Goal: Task Accomplishment & Management: Manage account settings

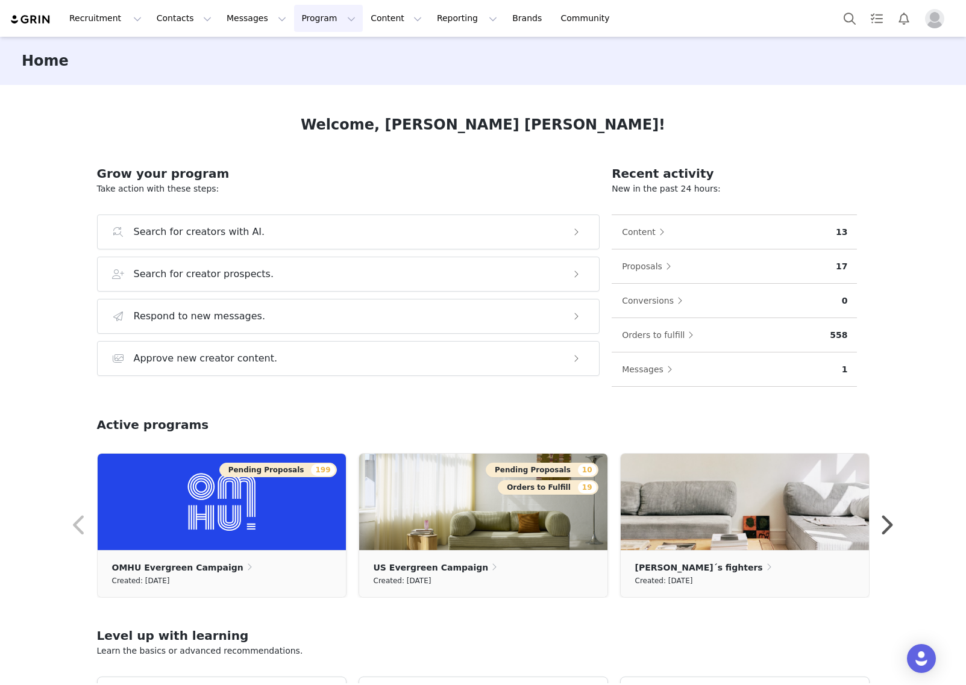
click at [316, 8] on button "Program Program" at bounding box center [328, 18] width 69 height 27
click at [310, 51] on p "Activations" at bounding box center [308, 53] width 46 height 13
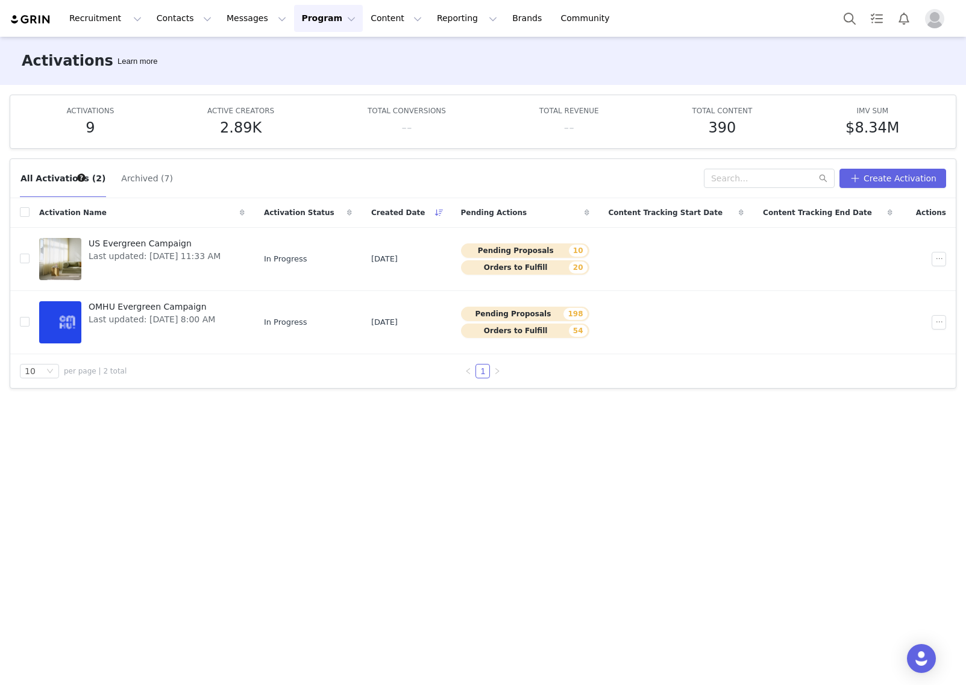
click at [154, 178] on button "Archived (7)" at bounding box center [147, 178] width 53 height 19
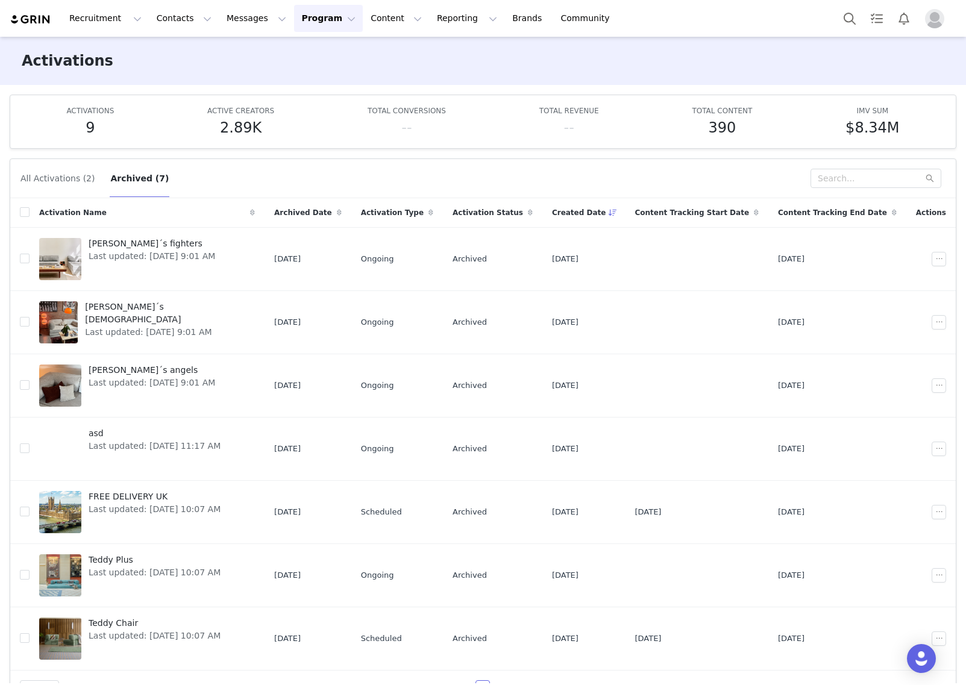
click at [64, 182] on button "All Activations (2)" at bounding box center [57, 178] width 75 height 19
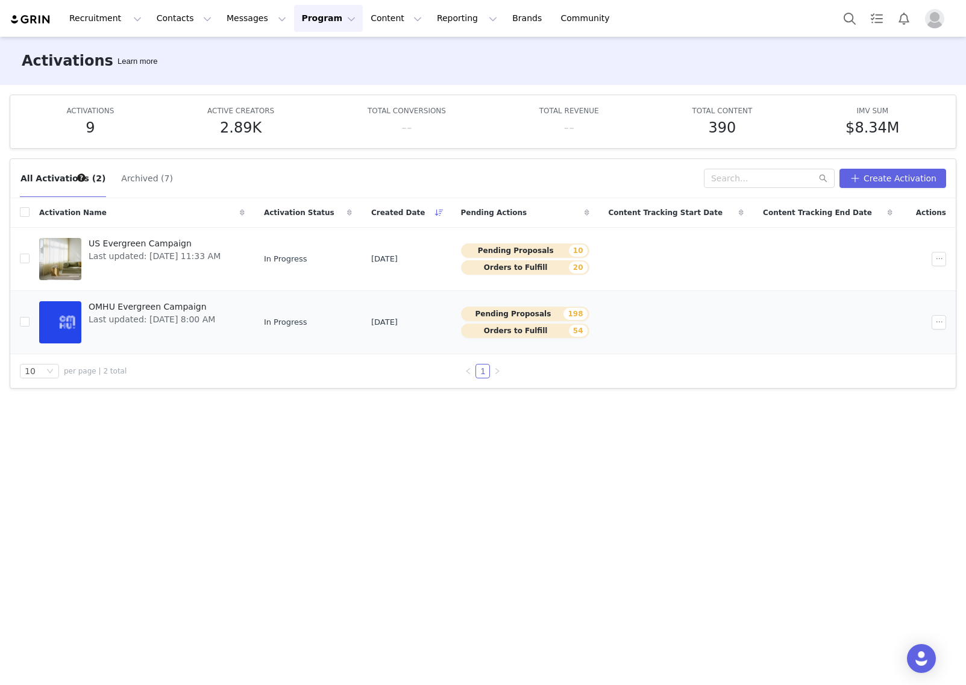
click at [142, 307] on span "OMHU Evergreen Campaign" at bounding box center [152, 307] width 127 height 13
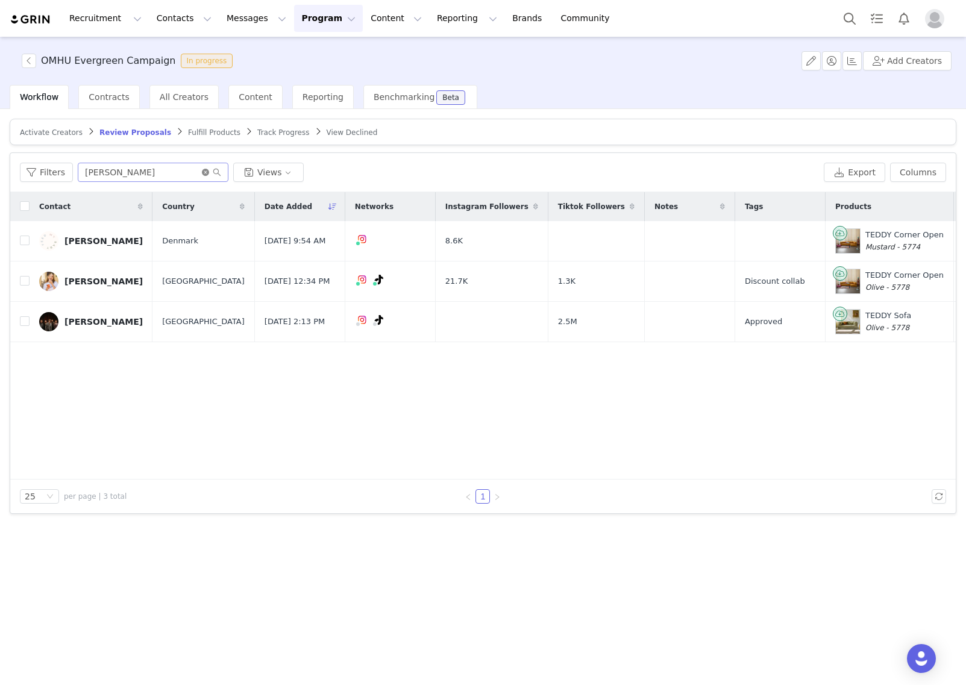
click at [205, 171] on icon "icon: close-circle" at bounding box center [205, 172] width 7 height 7
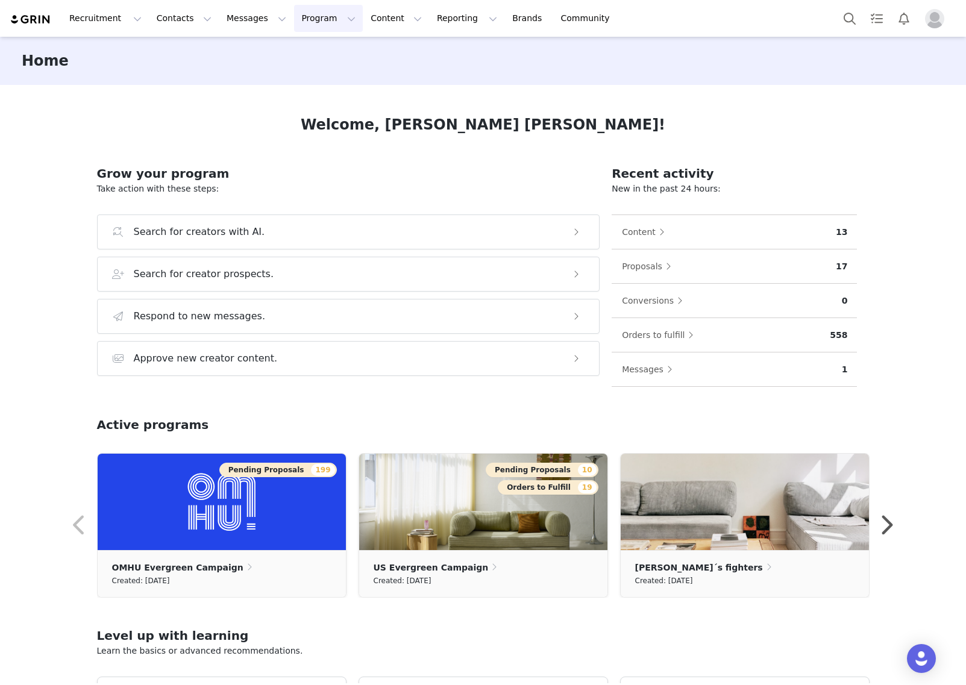
click at [324, 25] on button "Program Program" at bounding box center [328, 18] width 69 height 27
click at [318, 47] on p "Activations" at bounding box center [308, 53] width 46 height 13
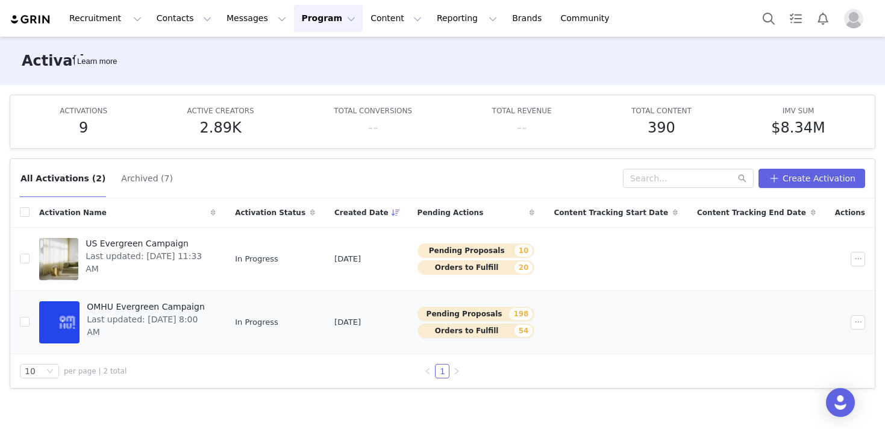
click at [175, 306] on span "OMHU Evergreen Campaign" at bounding box center [148, 307] width 122 height 13
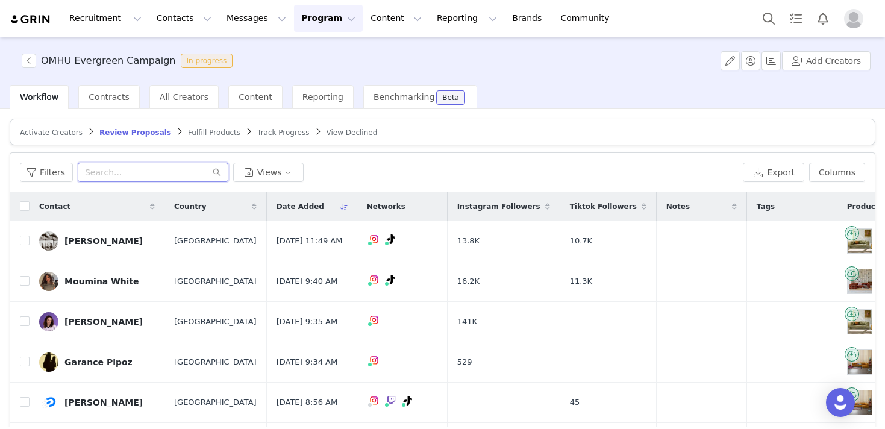
click at [108, 175] on input "text" at bounding box center [153, 172] width 151 height 19
paste input "@les_psychologues"
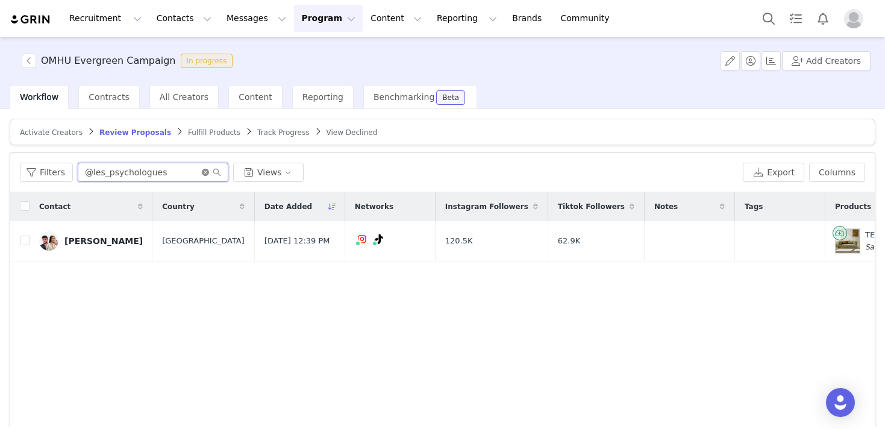
type input "@les_psychologues"
click at [205, 171] on icon "icon: close-circle" at bounding box center [205, 172] width 7 height 7
